Goal: Information Seeking & Learning: Learn about a topic

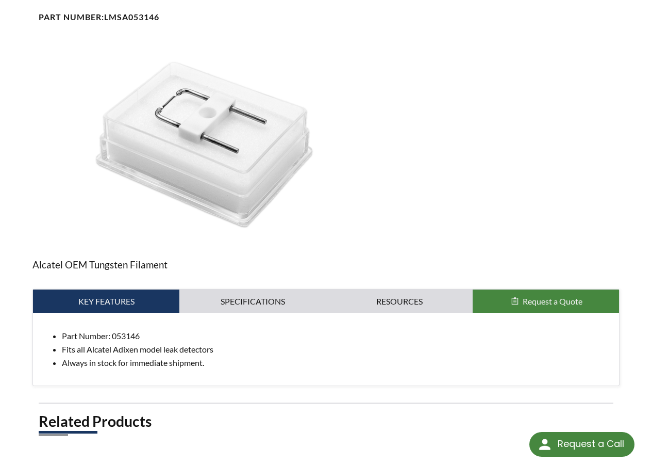
scroll to position [165, 0]
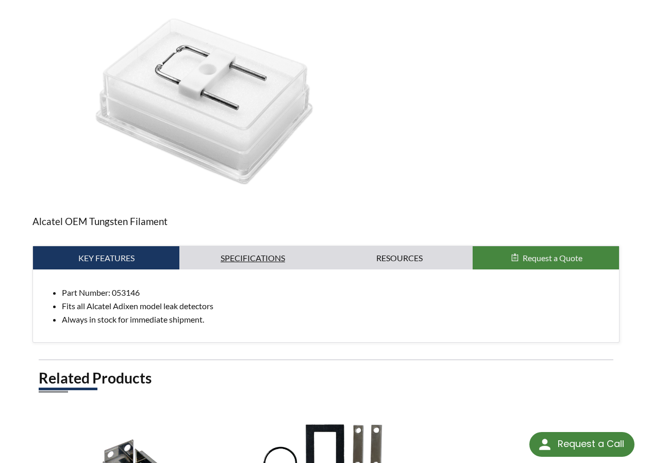
click at [248, 246] on link "Specifications" at bounding box center [252, 258] width 146 height 24
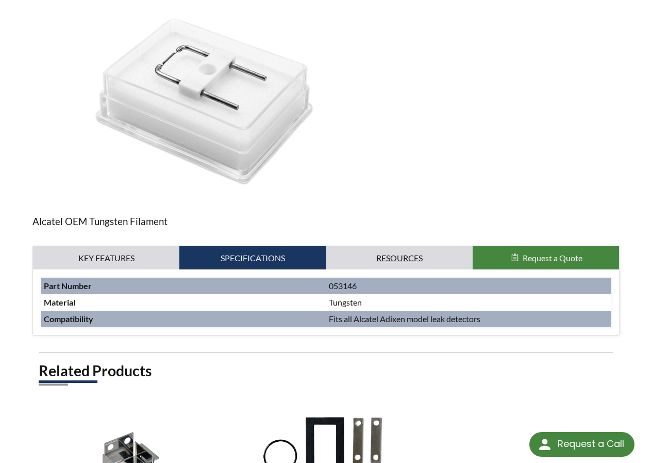
click at [396, 248] on link "Resources" at bounding box center [399, 258] width 146 height 24
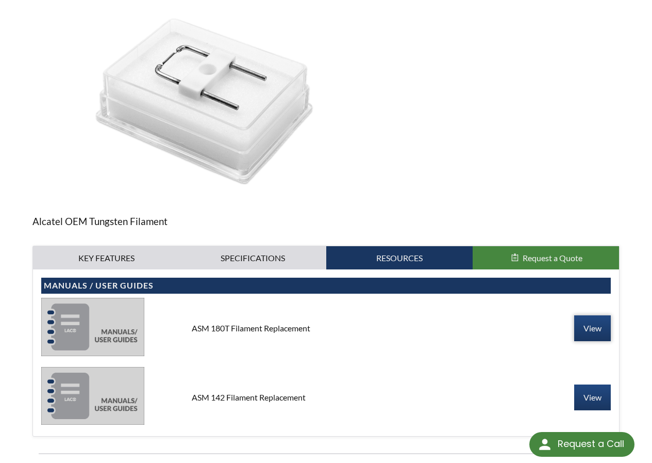
click at [595, 315] on link "View" at bounding box center [593, 328] width 37 height 26
click at [593, 388] on link "View" at bounding box center [593, 397] width 37 height 26
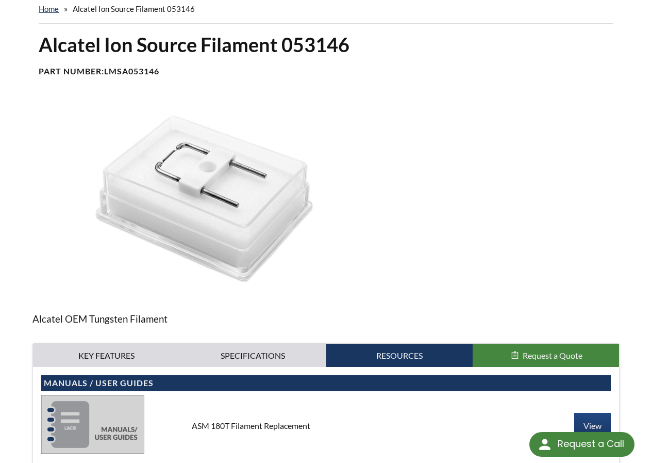
scroll to position [0, 0]
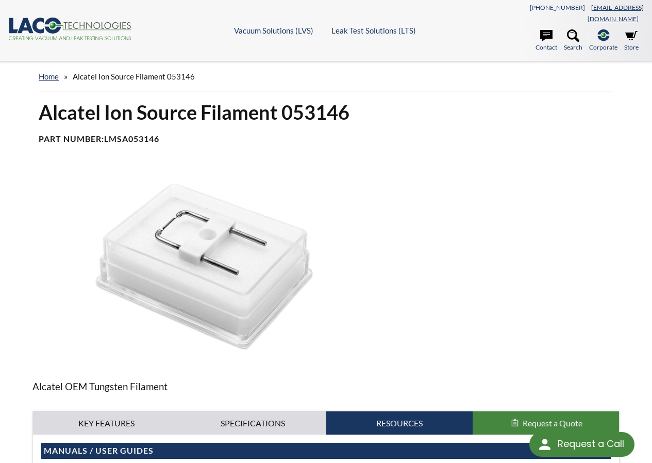
click at [606, 6] on link "[EMAIL_ADDRESS][DOMAIN_NAME]" at bounding box center [616, 13] width 56 height 19
click at [591, 6] on link "[EMAIL_ADDRESS][DOMAIN_NAME]" at bounding box center [616, 13] width 56 height 19
drag, startPoint x: 640, startPoint y: 8, endPoint x: 584, endPoint y: 8, distance: 56.2
click at [584, 8] on div "801-486-1004 info@lacotech.com" at bounding box center [564, 12] width 159 height 23
copy link "[EMAIL_ADDRESS][DOMAIN_NAME]"
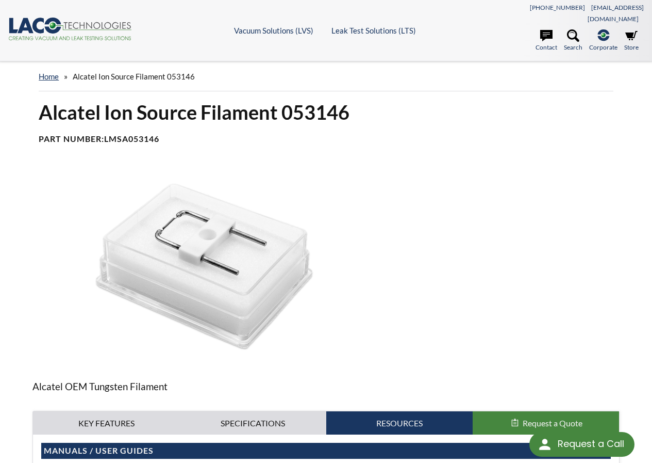
click at [139, 134] on b "LMSA053146" at bounding box center [131, 139] width 55 height 10
copy b "LMSA053146"
click at [631, 31] on link "Store" at bounding box center [632, 40] width 14 height 23
copy b "LMSA053146"
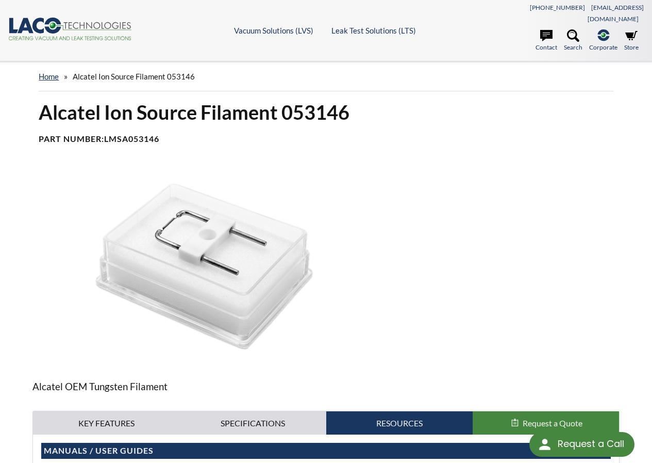
click at [336, 105] on h1 "Alcatel Ion Source Filament 053146" at bounding box center [326, 112] width 575 height 25
copy h1 "053146"
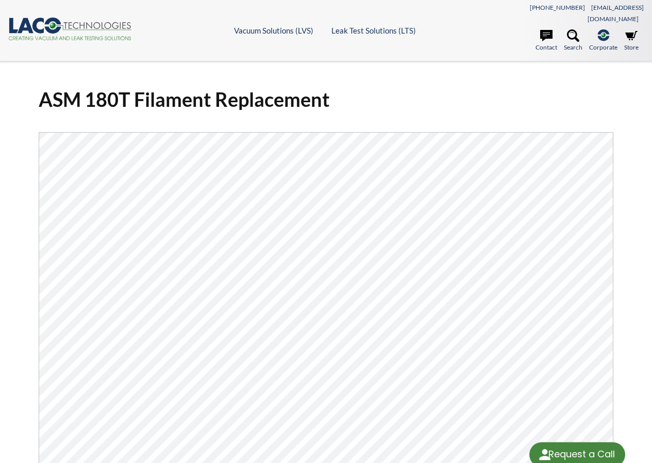
select select "Widget de traducción de idiomas"
click at [471, 62] on div "ASM 180T Filament Replacement Click Here To Download" at bounding box center [326, 344] width 652 height 566
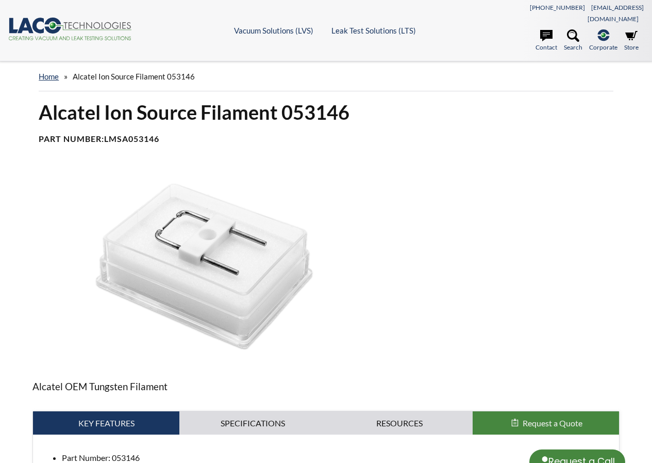
select select "Widget de traducción de idiomas"
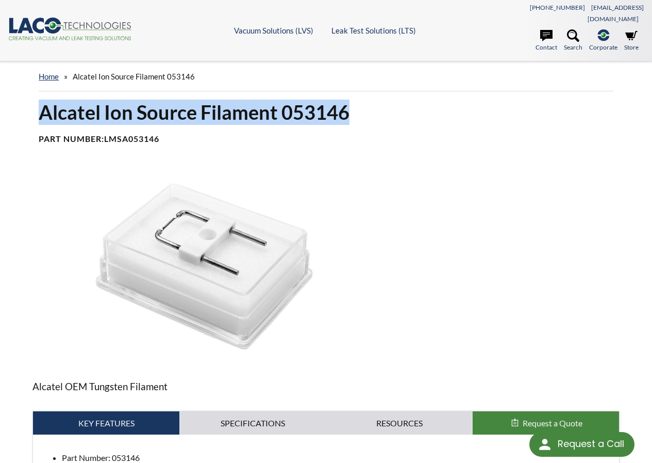
drag, startPoint x: 41, startPoint y: 102, endPoint x: 364, endPoint y: 103, distance: 322.3
click at [364, 103] on h1 "Alcatel Ion Source Filament 053146" at bounding box center [326, 112] width 575 height 25
copy h1 "Alcatel Ion Source Filament 053146"
click at [105, 18] on icon ".cls-1{fill:#193661;}.cls-2{fill:#58595b;}.cls-3{fill:url(#radial-gradient);}.c…" at bounding box center [70, 29] width 124 height 23
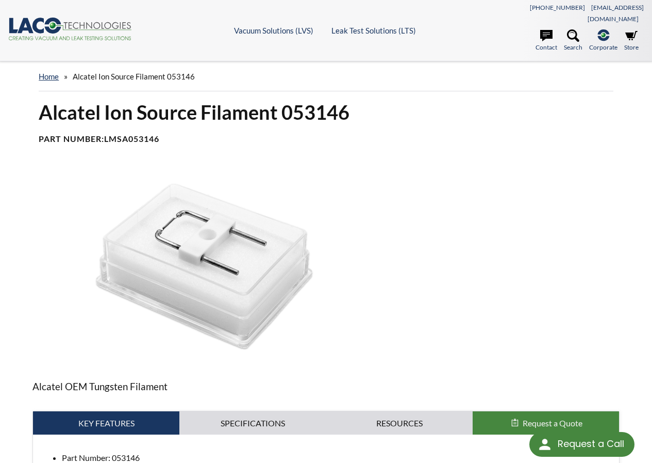
click at [140, 134] on b "LMSA053146" at bounding box center [131, 139] width 55 height 10
click at [141, 134] on b "LMSA053146" at bounding box center [131, 139] width 55 height 10
copy b "LMSA053146"
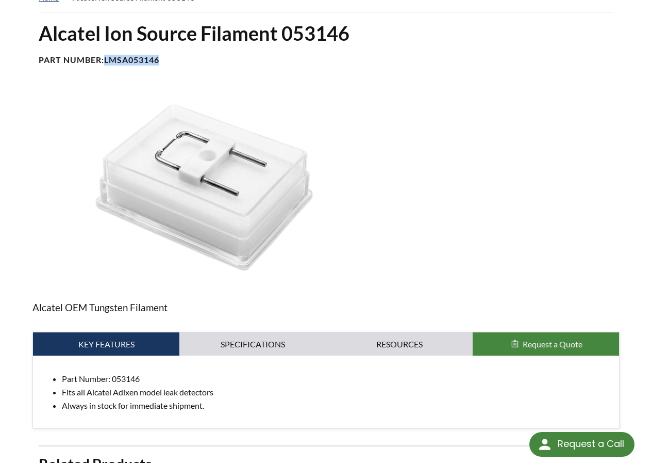
scroll to position [165, 0]
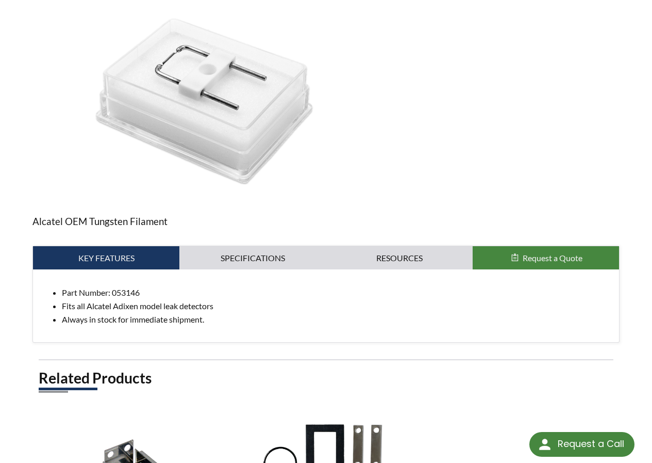
click at [106, 214] on p "Alcatel OEM Tungsten Filament" at bounding box center [325, 221] width 587 height 15
copy p "Tungsten"
click at [238, 249] on link "Specifications" at bounding box center [252, 258] width 146 height 24
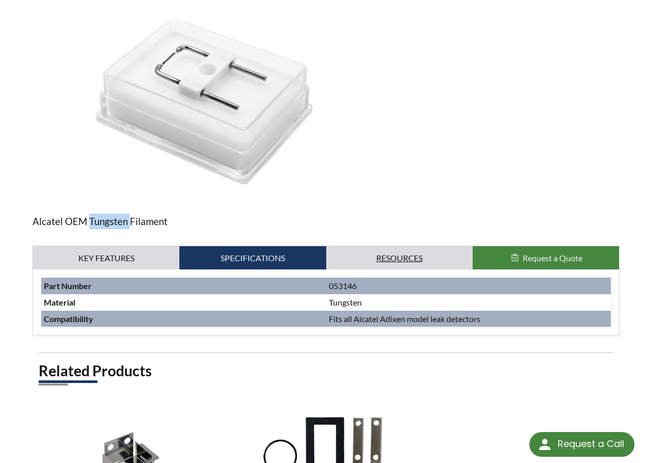
click at [403, 246] on link "Resources" at bounding box center [399, 258] width 146 height 24
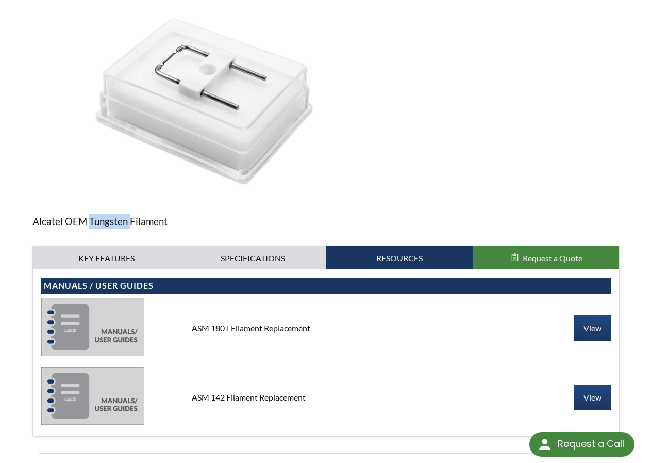
click at [125, 246] on link "Key Features" at bounding box center [106, 258] width 146 height 24
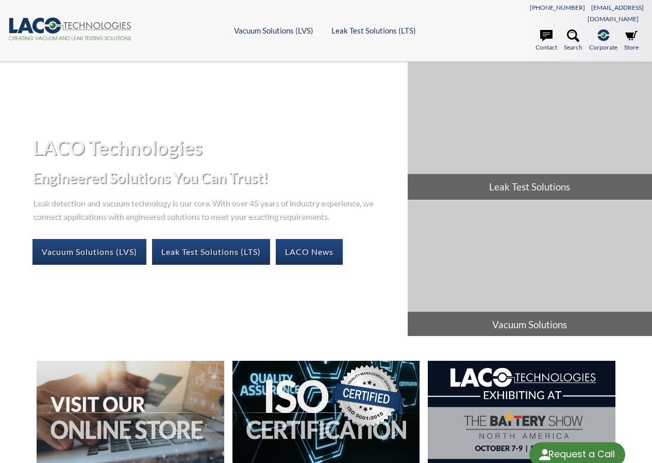
select select "Widget de traducción de idiomas"
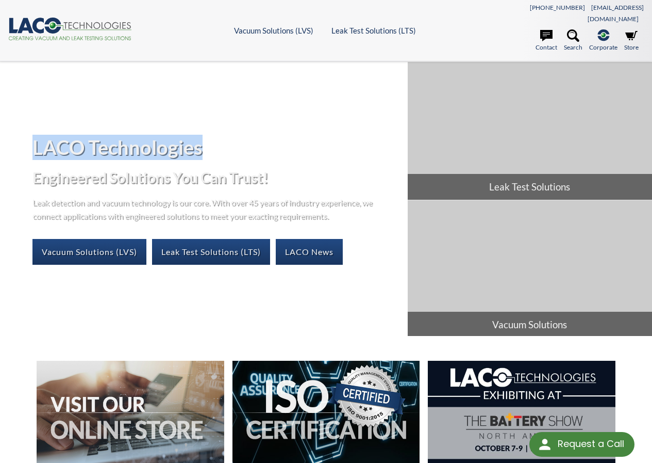
drag, startPoint x: 205, startPoint y: 144, endPoint x: 38, endPoint y: 134, distance: 167.9
click at [38, 135] on h1 "LACO Technologies" at bounding box center [215, 147] width 367 height 25
copy h1 "LACO Technologies"
